Goal: Browse casually

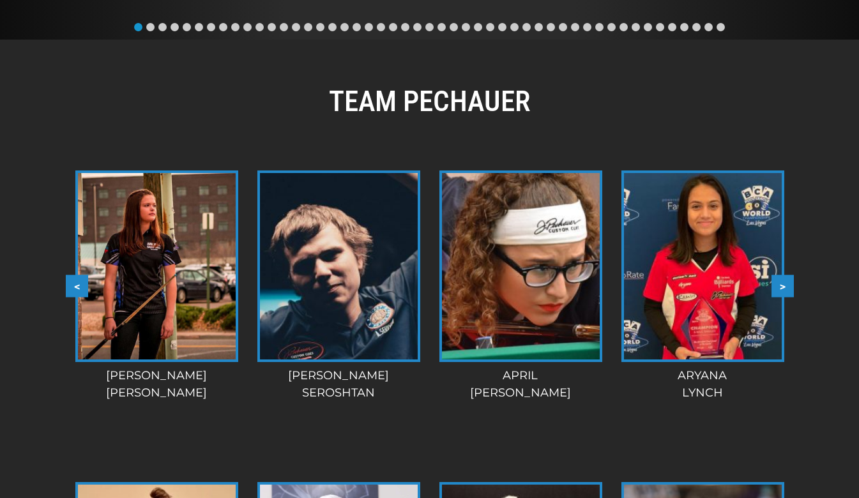
scroll to position [1083, 0]
click at [74, 275] on button "<" at bounding box center [77, 286] width 22 height 22
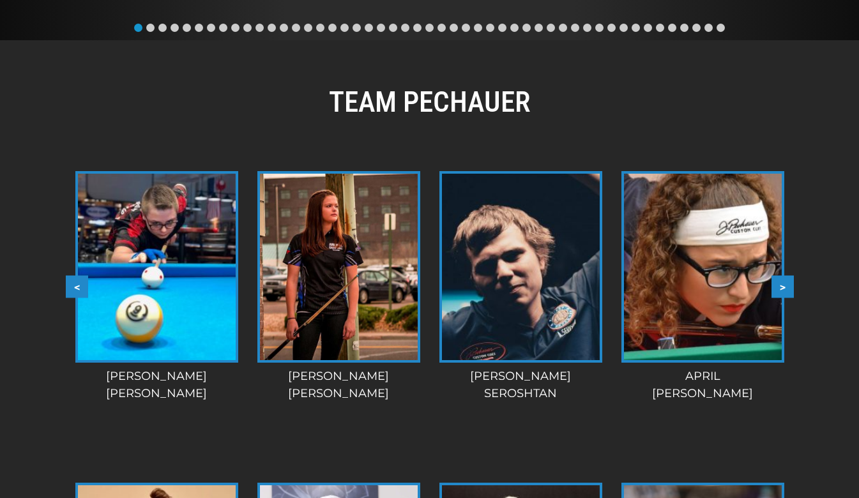
click at [77, 275] on button "<" at bounding box center [77, 286] width 22 height 22
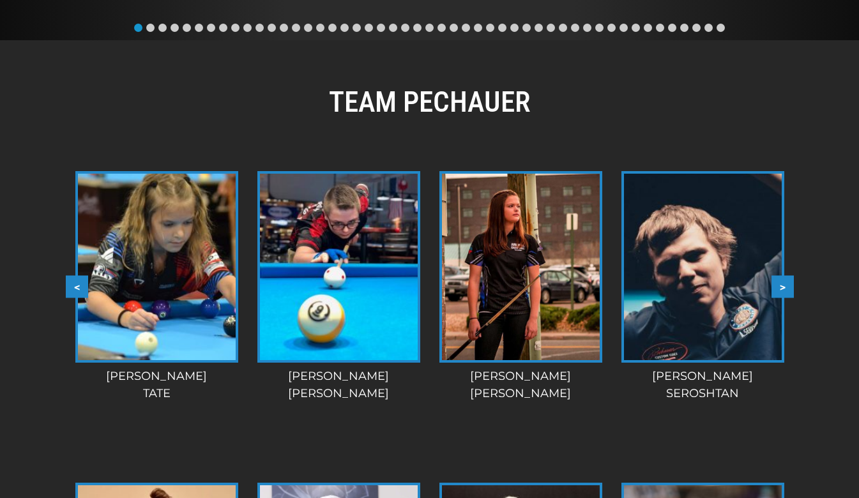
click at [72, 275] on button "<" at bounding box center [77, 286] width 22 height 22
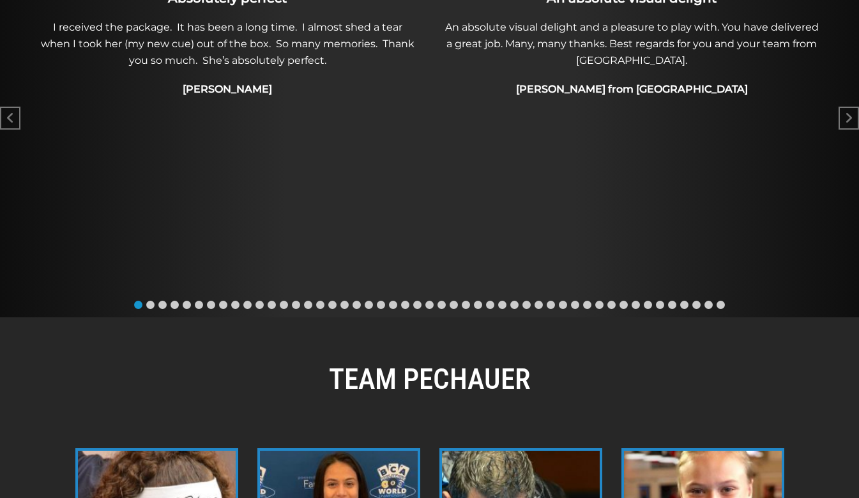
scroll to position [0, 0]
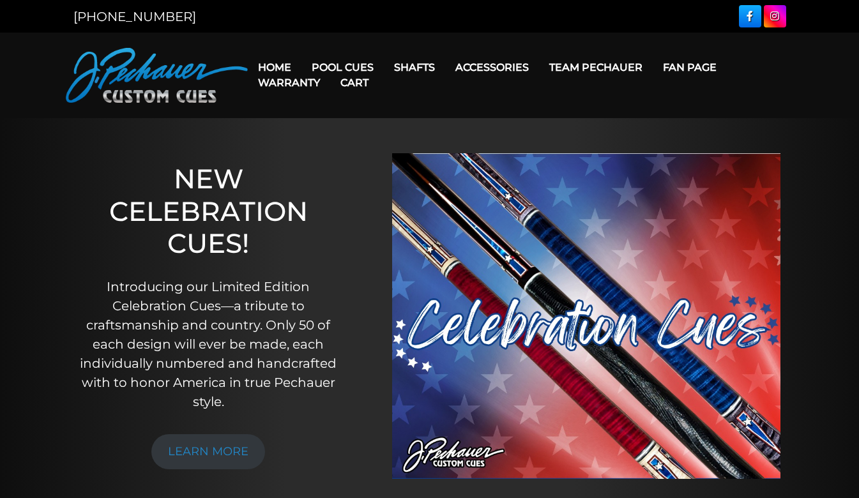
click at [689, 59] on link "Fan Page" at bounding box center [690, 67] width 74 height 33
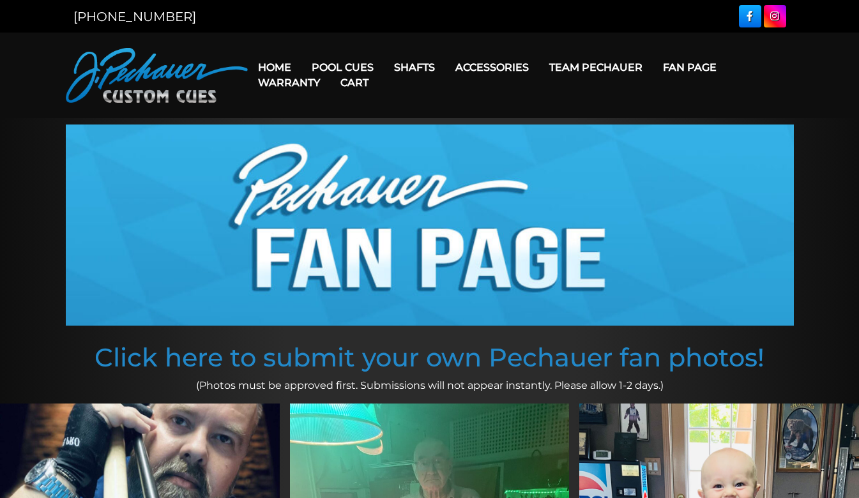
click at [621, 72] on link "Team Pechauer" at bounding box center [596, 67] width 114 height 33
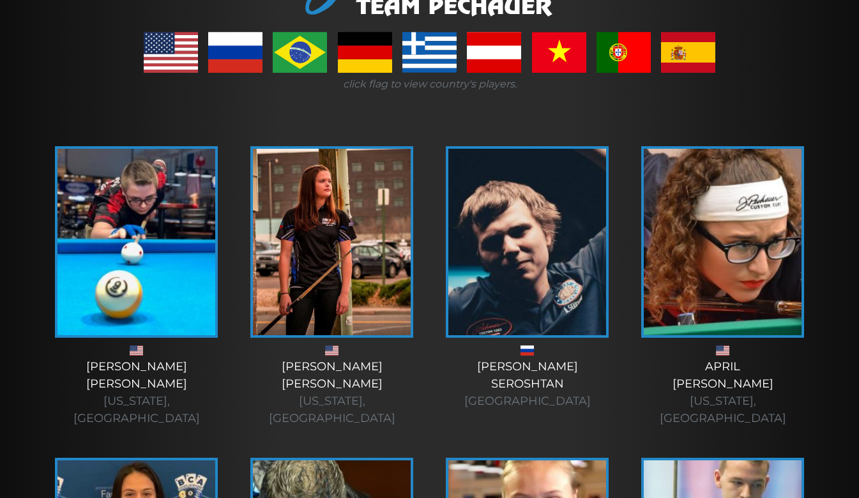
scroll to position [232, 0]
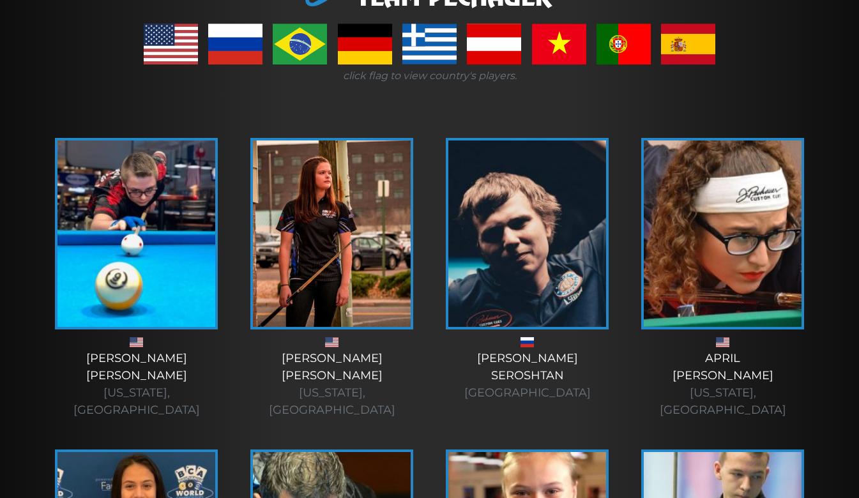
click at [758, 230] on img at bounding box center [723, 234] width 158 height 187
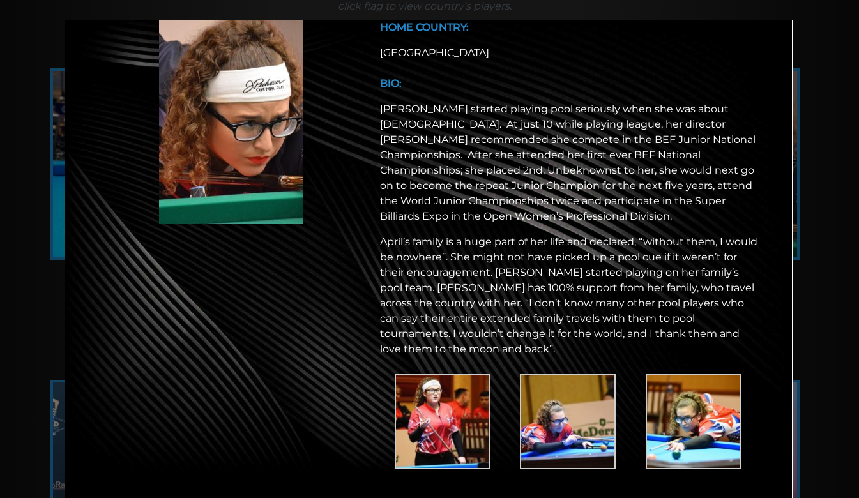
scroll to position [0, 0]
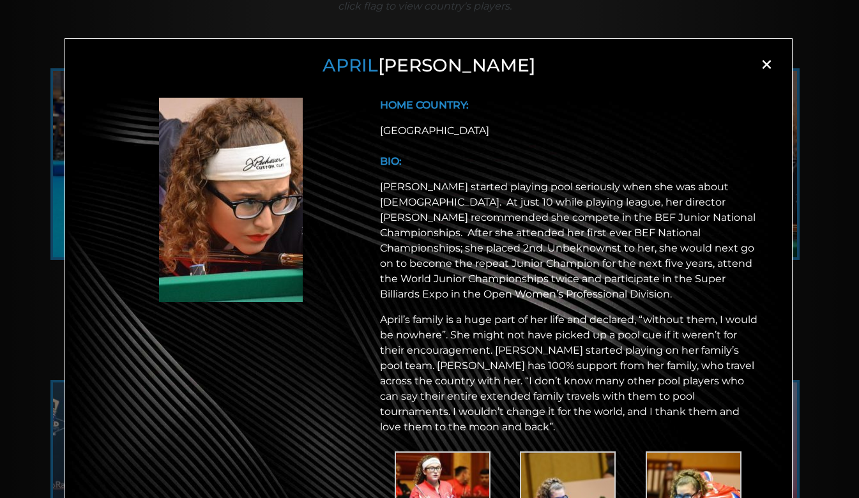
click at [768, 63] on span "×" at bounding box center [766, 64] width 19 height 19
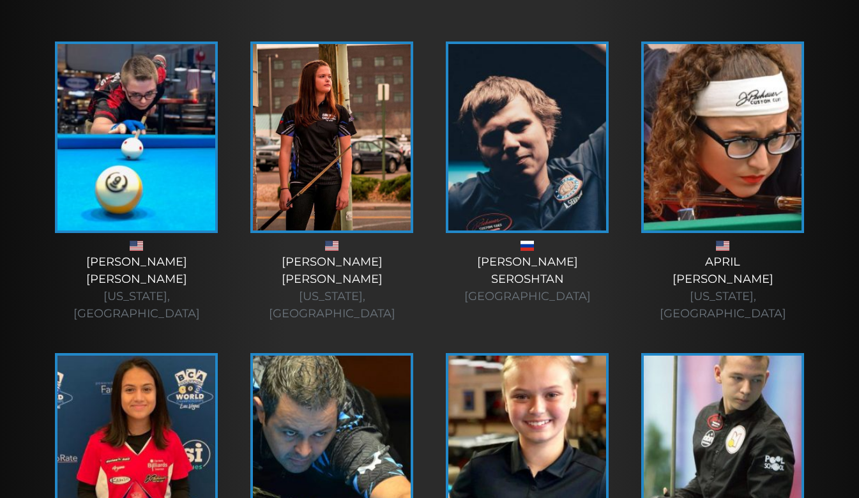
scroll to position [328, 0]
click at [117, 367] on img at bounding box center [136, 449] width 158 height 187
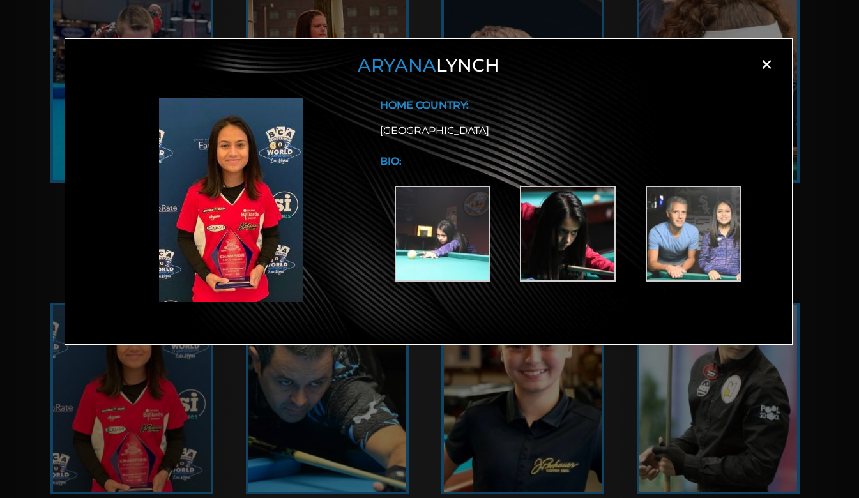
scroll to position [379, 0]
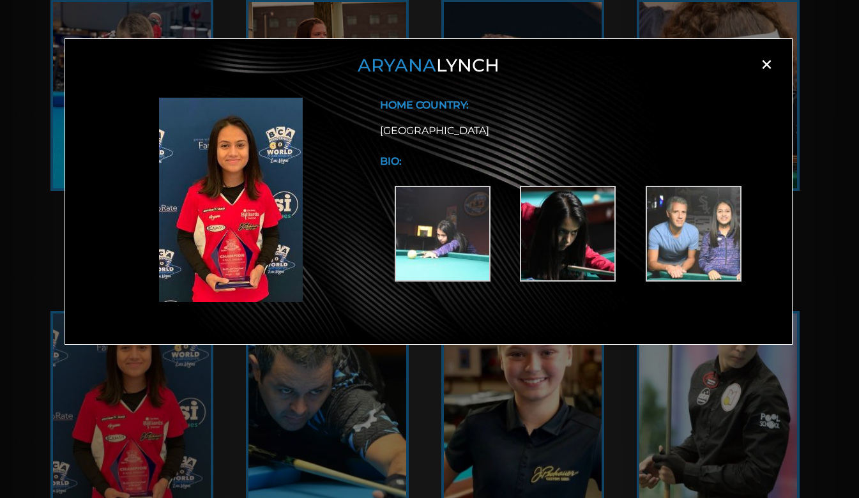
click at [766, 66] on span "×" at bounding box center [766, 64] width 19 height 19
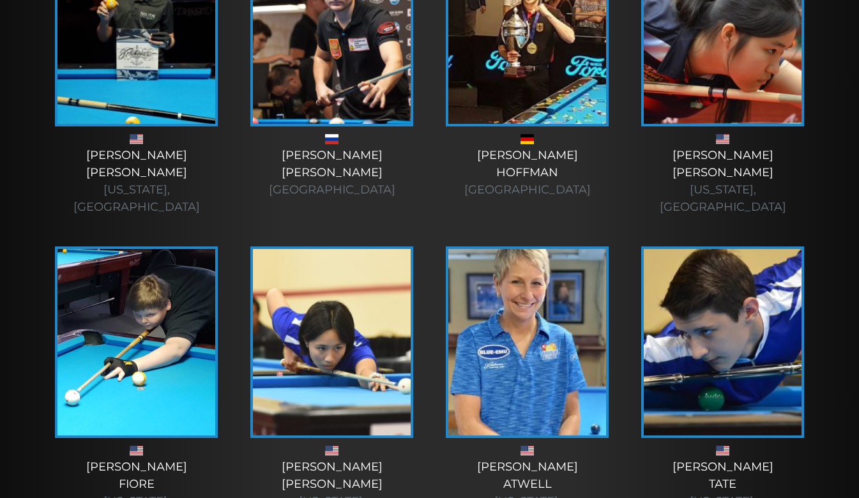
scroll to position [1066, 0]
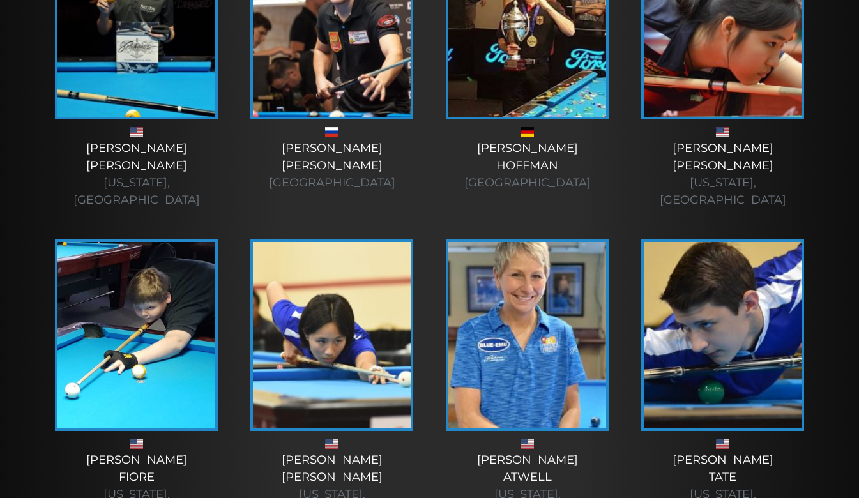
click at [554, 250] on img at bounding box center [527, 335] width 158 height 187
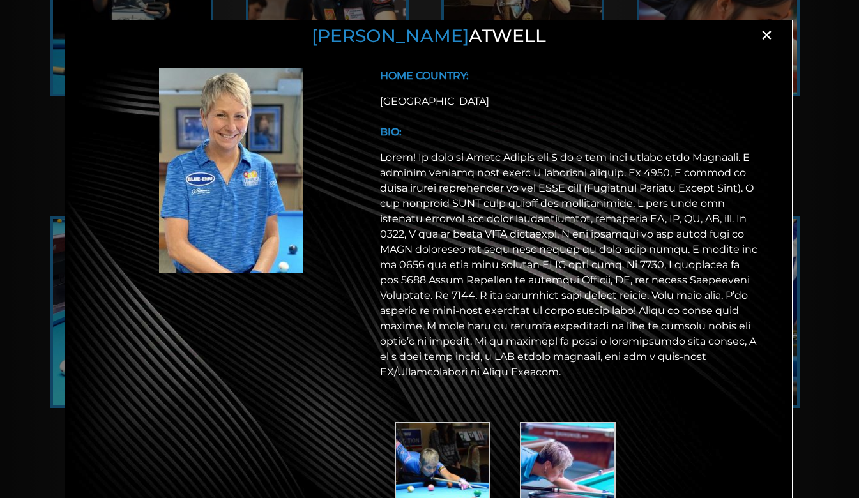
scroll to position [0, 0]
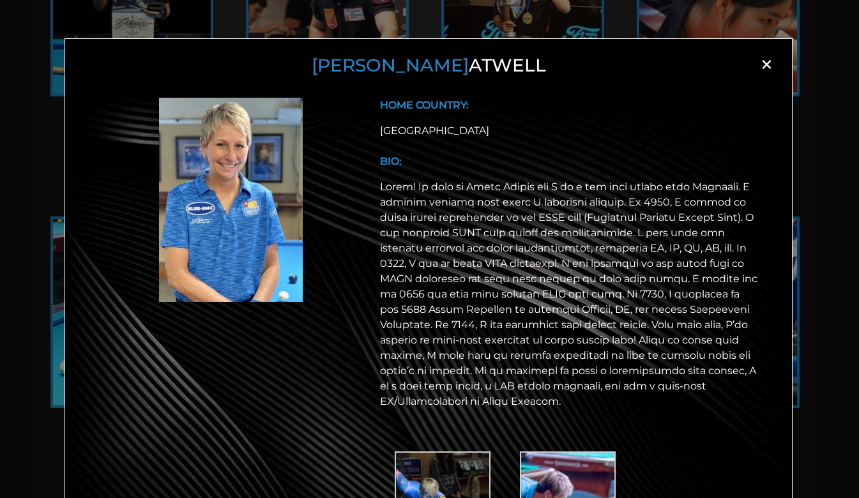
click at [763, 68] on span "×" at bounding box center [766, 64] width 19 height 19
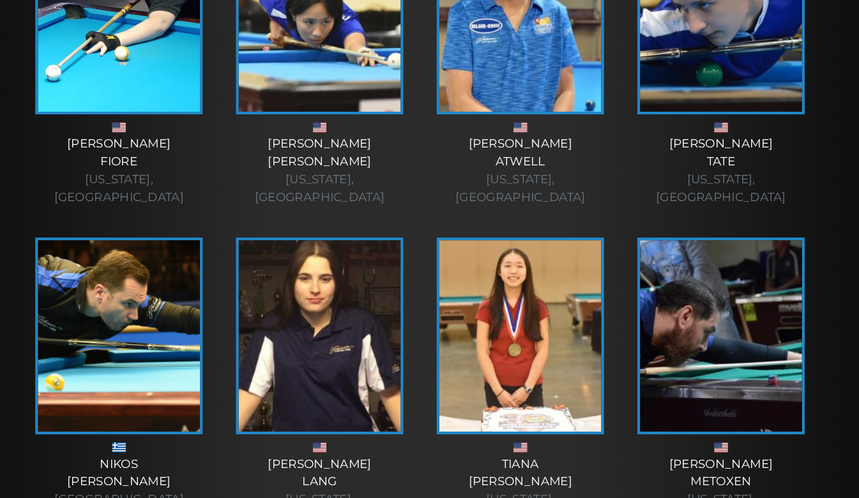
scroll to position [1376, 0]
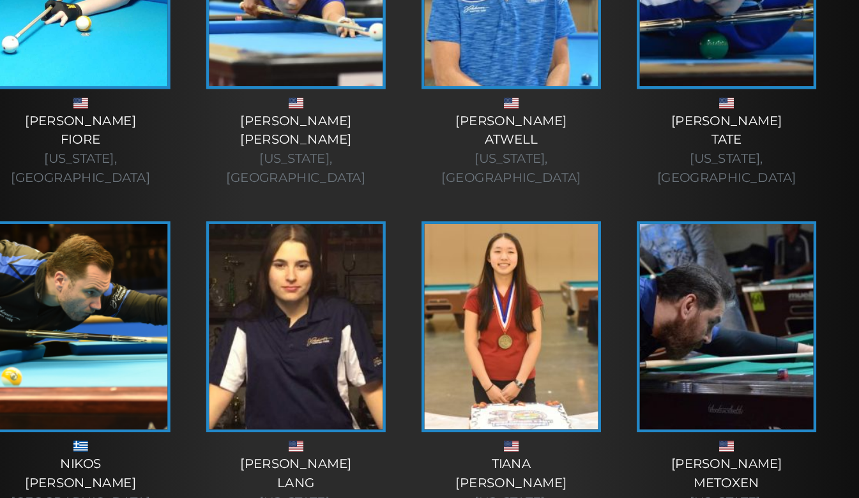
click at [314, 266] on img at bounding box center [332, 336] width 158 height 187
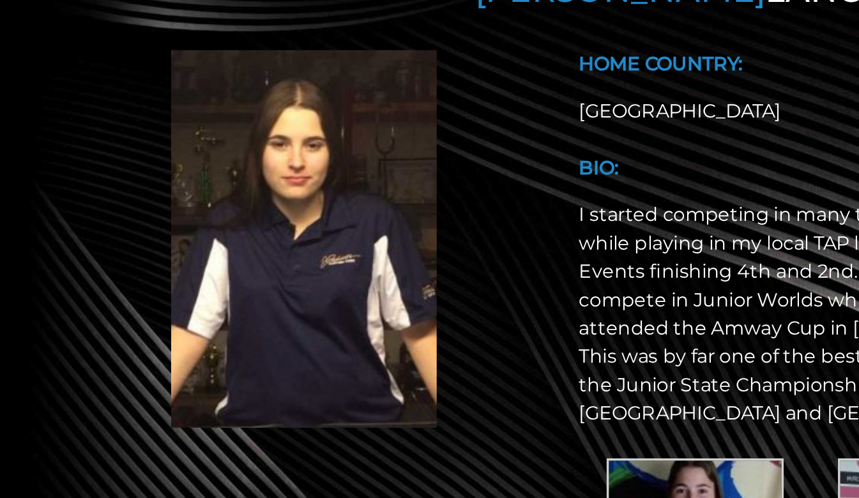
scroll to position [1373, 0]
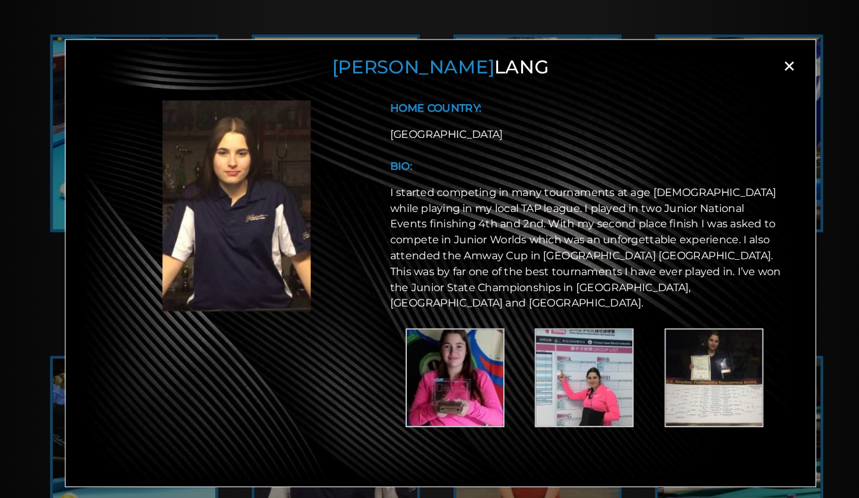
click at [768, 65] on span "×" at bounding box center [766, 64] width 19 height 19
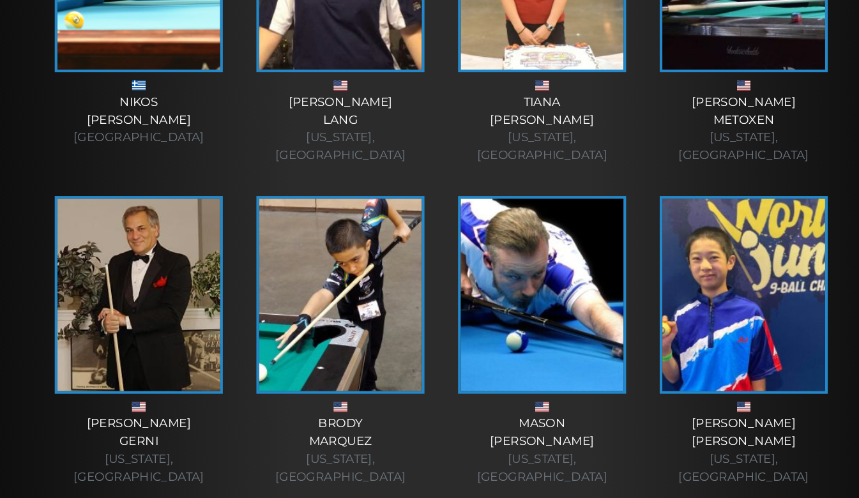
scroll to position [1723, 0]
click at [100, 220] on img at bounding box center [136, 301] width 158 height 187
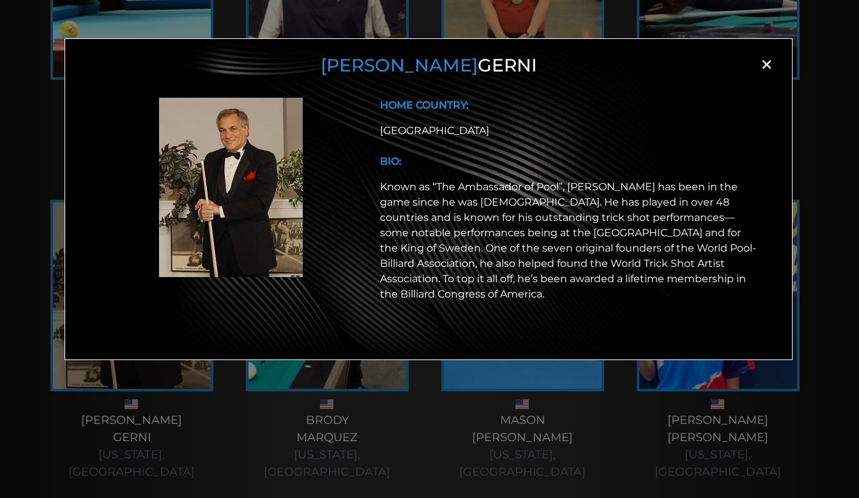
scroll to position [1731, 0]
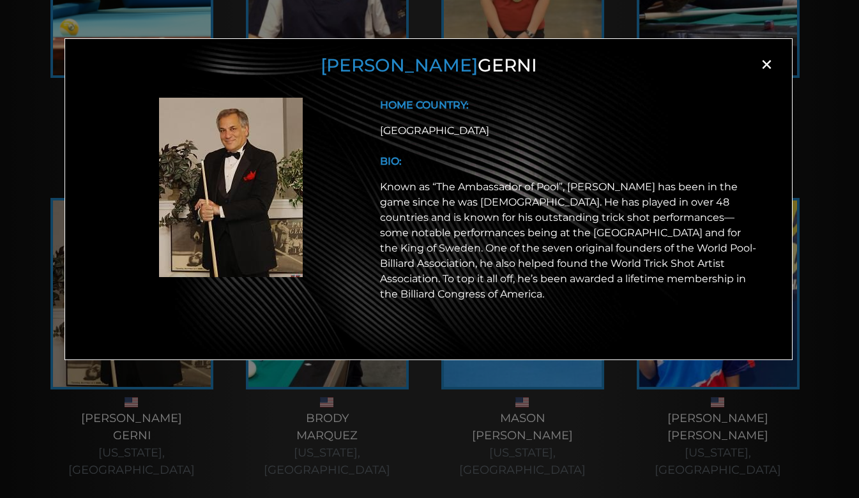
click at [768, 59] on span "×" at bounding box center [766, 64] width 19 height 19
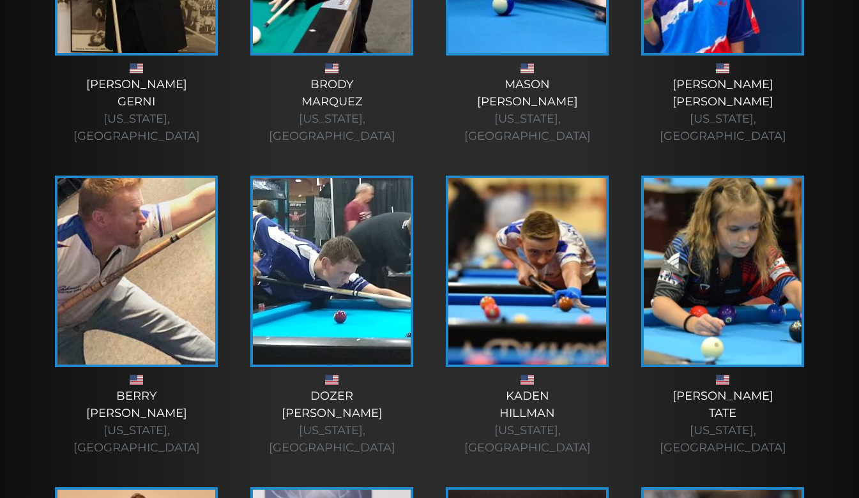
scroll to position [2065, 0]
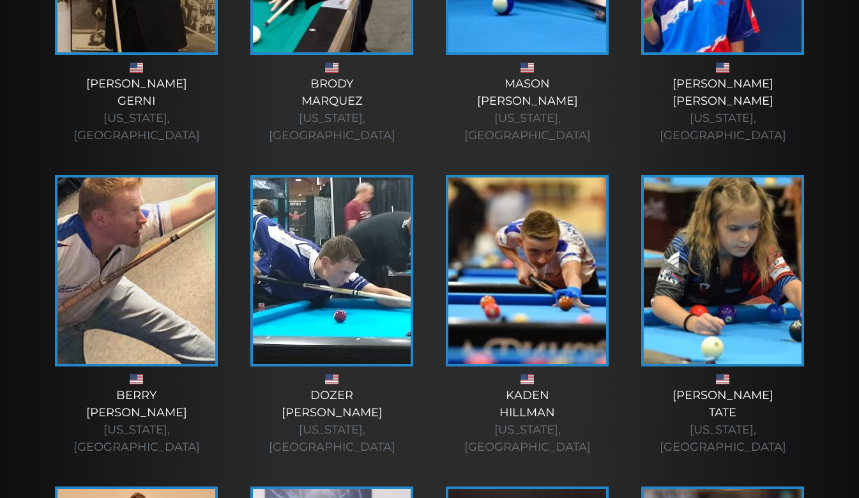
click at [740, 178] on img at bounding box center [723, 271] width 158 height 187
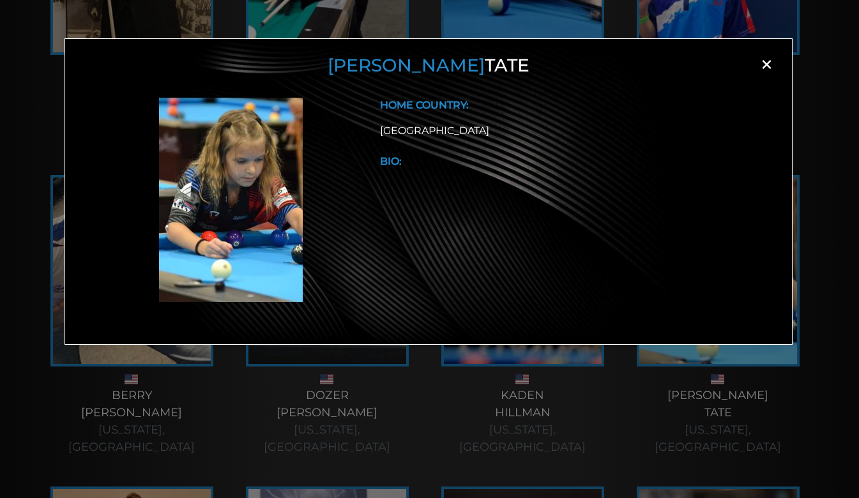
click at [768, 66] on span "×" at bounding box center [766, 64] width 19 height 19
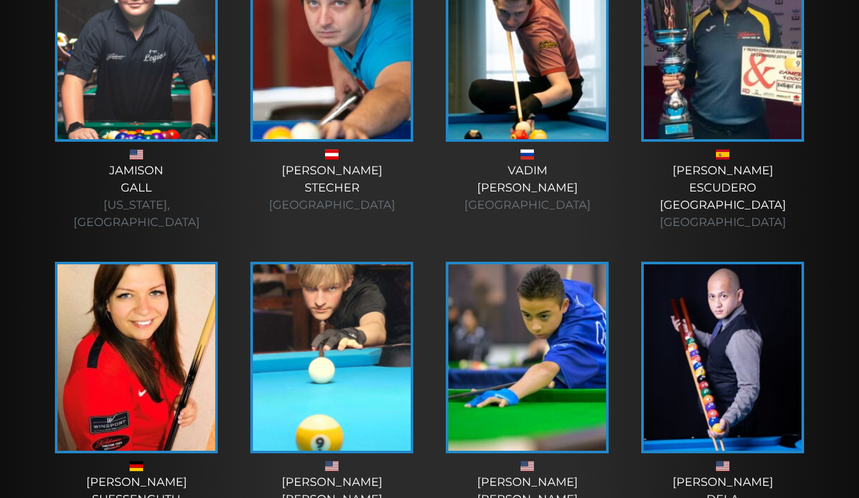
scroll to position [3227, 0]
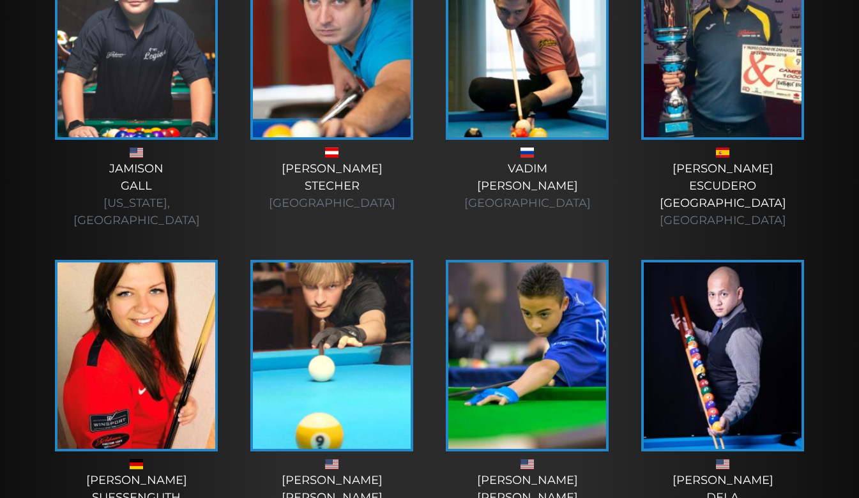
click at [296, 263] on img at bounding box center [332, 356] width 158 height 187
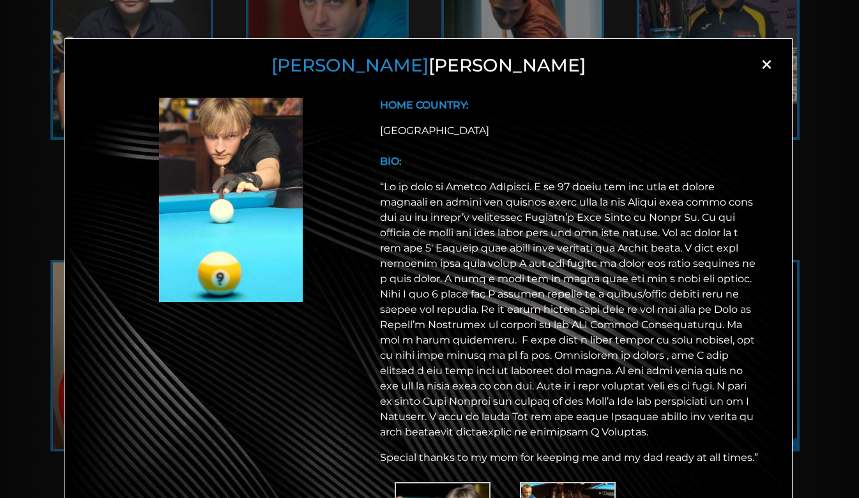
scroll to position [3230, 0]
click at [769, 65] on span "×" at bounding box center [766, 64] width 19 height 19
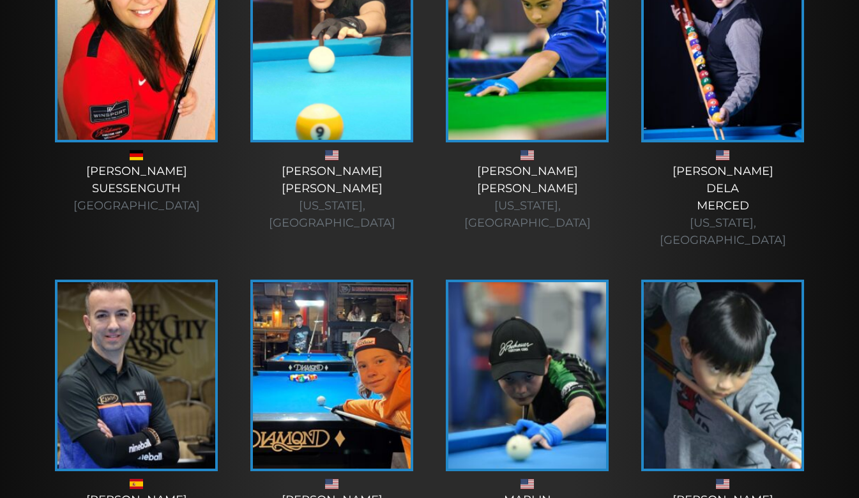
scroll to position [3538, 0]
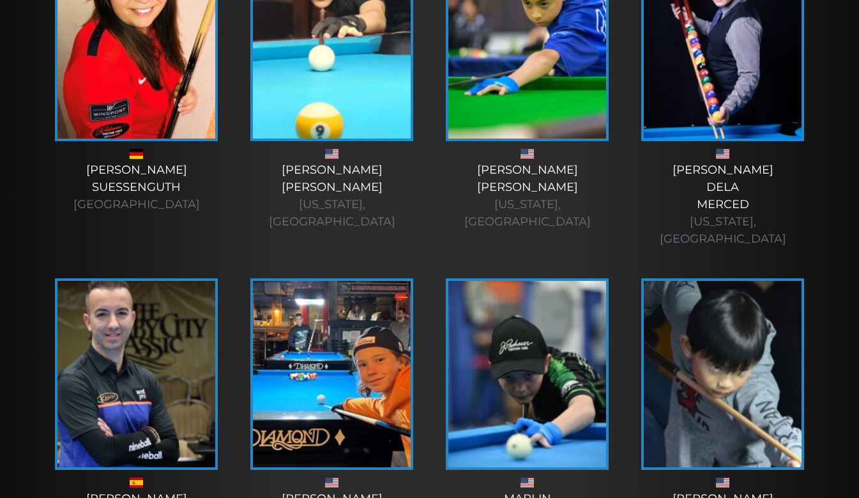
click at [107, 281] on img at bounding box center [136, 374] width 158 height 187
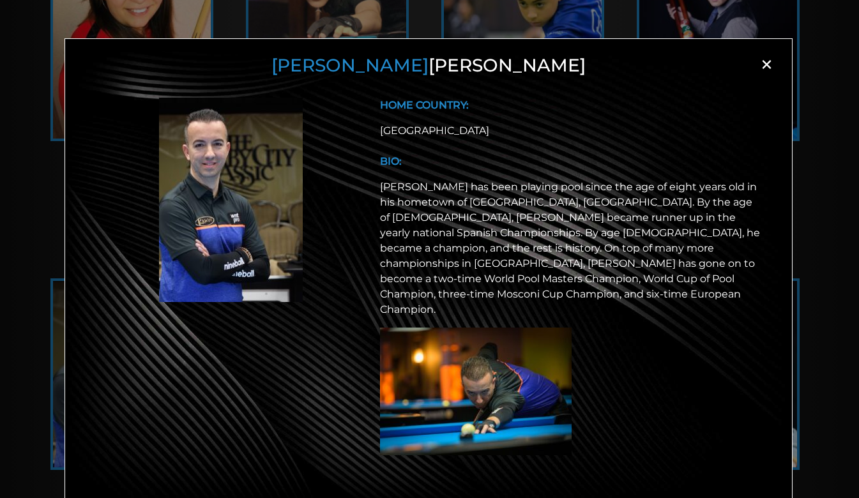
scroll to position [3540, 0]
click at [767, 74] on span "×" at bounding box center [766, 64] width 19 height 19
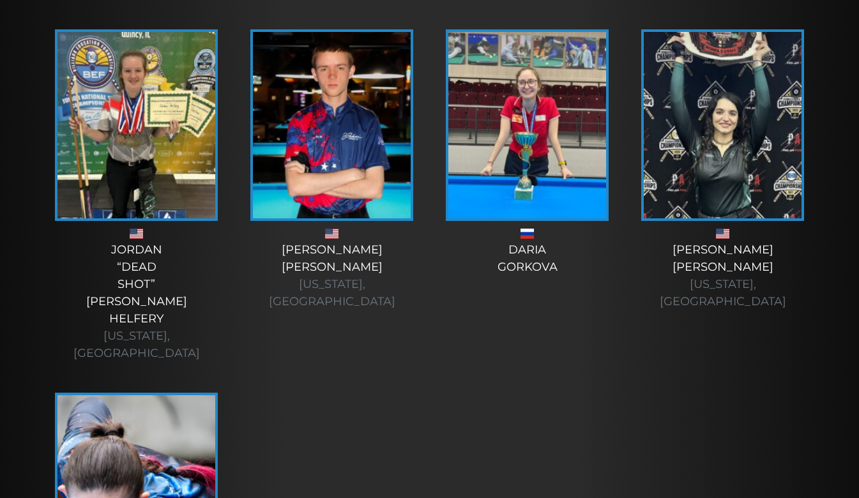
scroll to position [4463, 0]
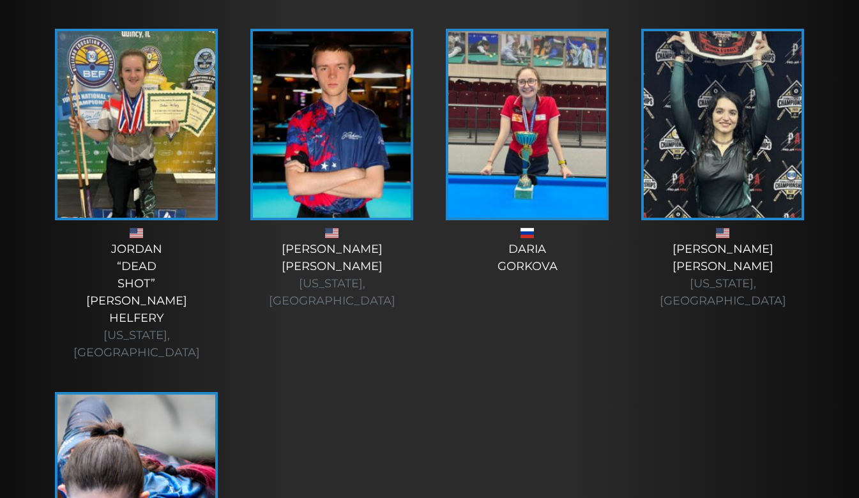
click at [87, 395] on img at bounding box center [136, 488] width 158 height 187
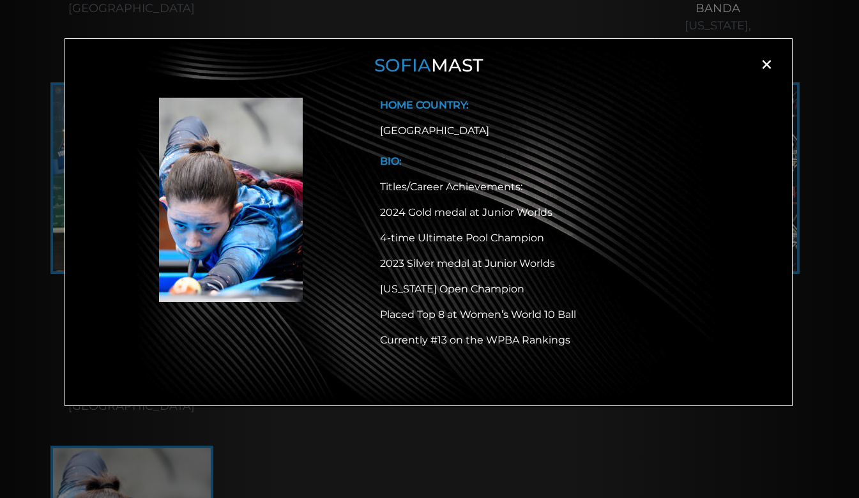
scroll to position [4406, 0]
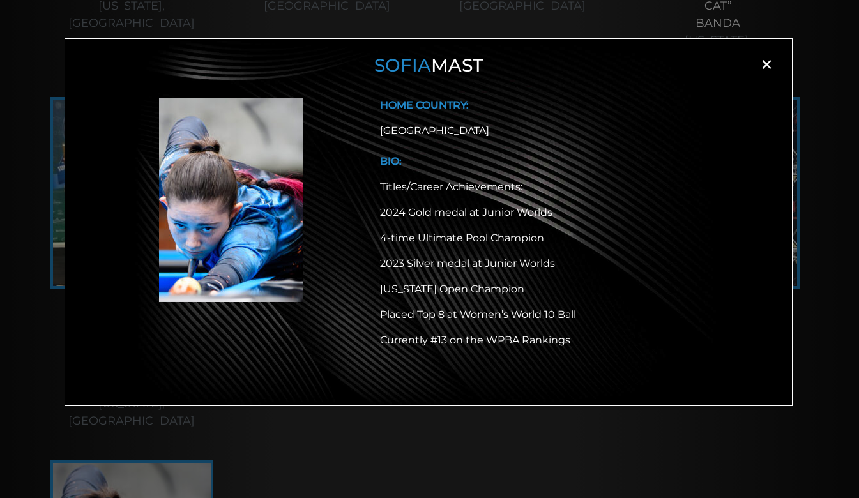
click at [770, 64] on span "×" at bounding box center [766, 64] width 19 height 19
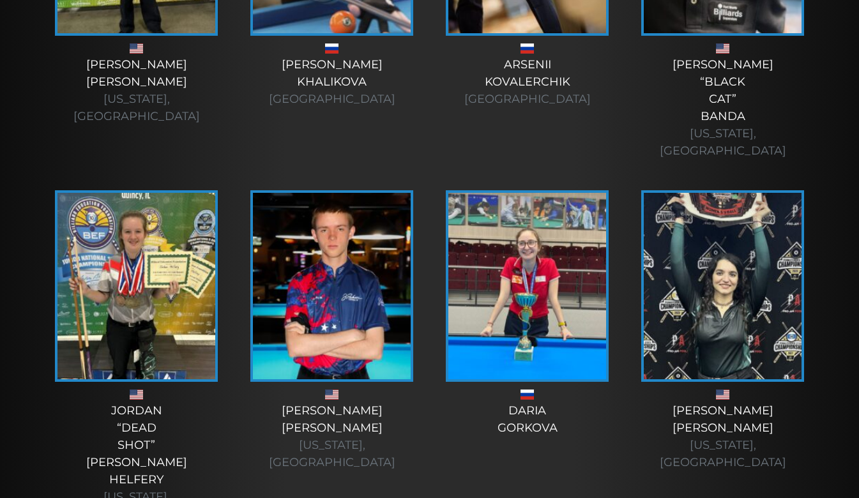
scroll to position [4298, 0]
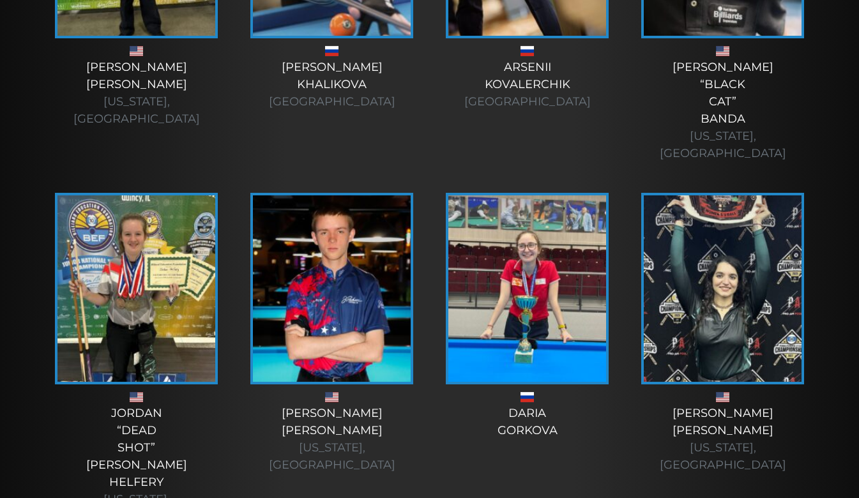
click at [777, 195] on img at bounding box center [723, 288] width 158 height 187
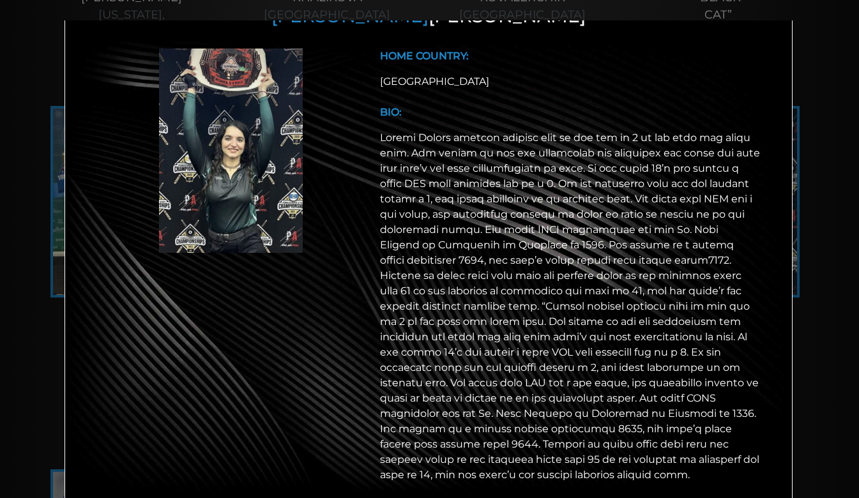
scroll to position [0, 0]
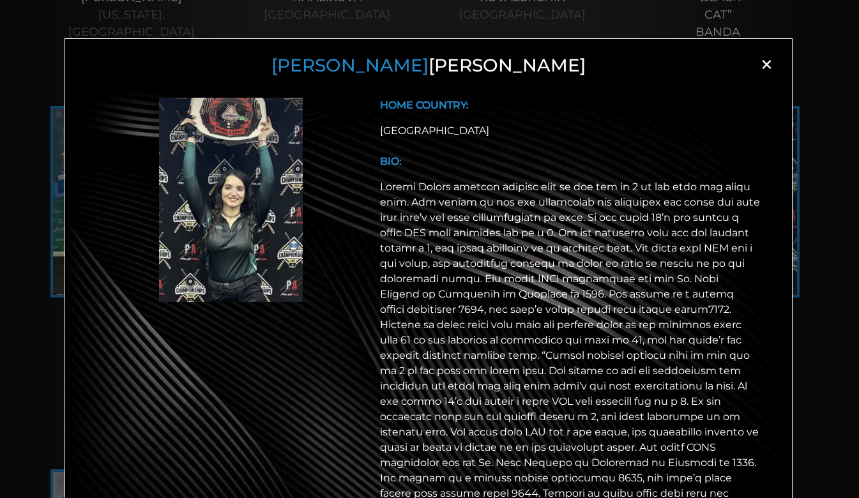
click at [772, 56] on div "Ashley Benoit × HOME COUNTRY: USA BIO:" at bounding box center [429, 314] width 728 height 552
click at [768, 55] on span "×" at bounding box center [766, 64] width 19 height 19
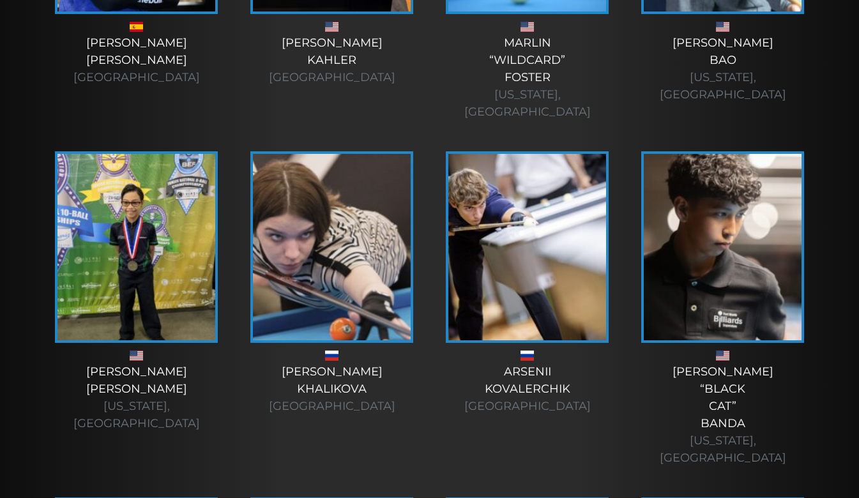
scroll to position [3994, 0]
